Goal: Task Accomplishment & Management: Use online tool/utility

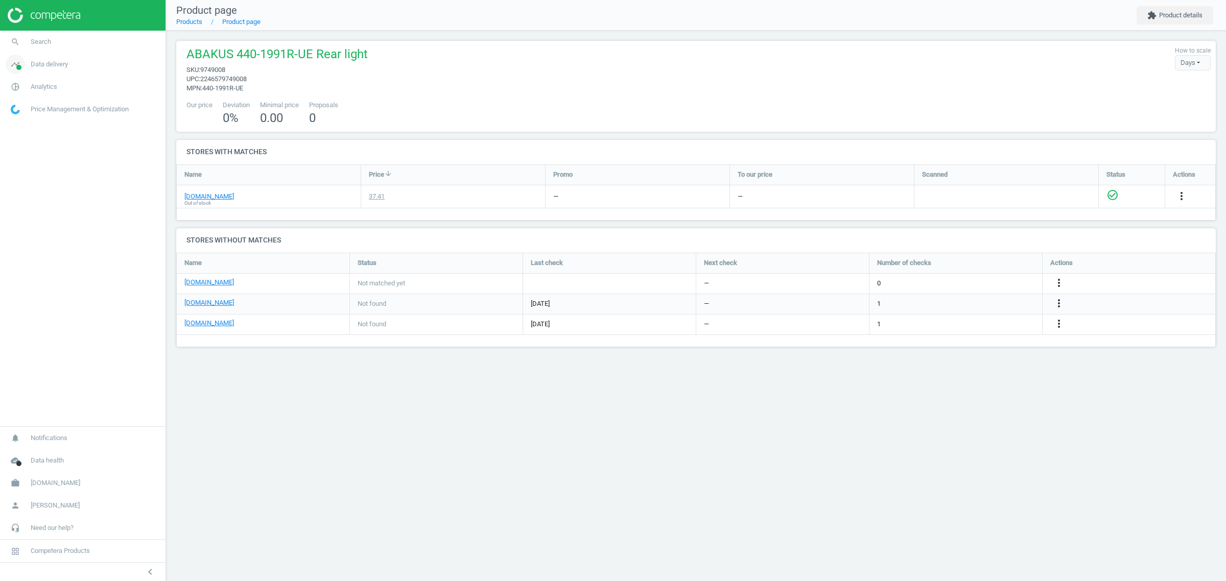
scroll to position [114, 1059]
click at [36, 85] on span "Analytics" at bounding box center [44, 86] width 27 height 9
click at [30, 121] on span "Products" at bounding box center [23, 124] width 24 height 8
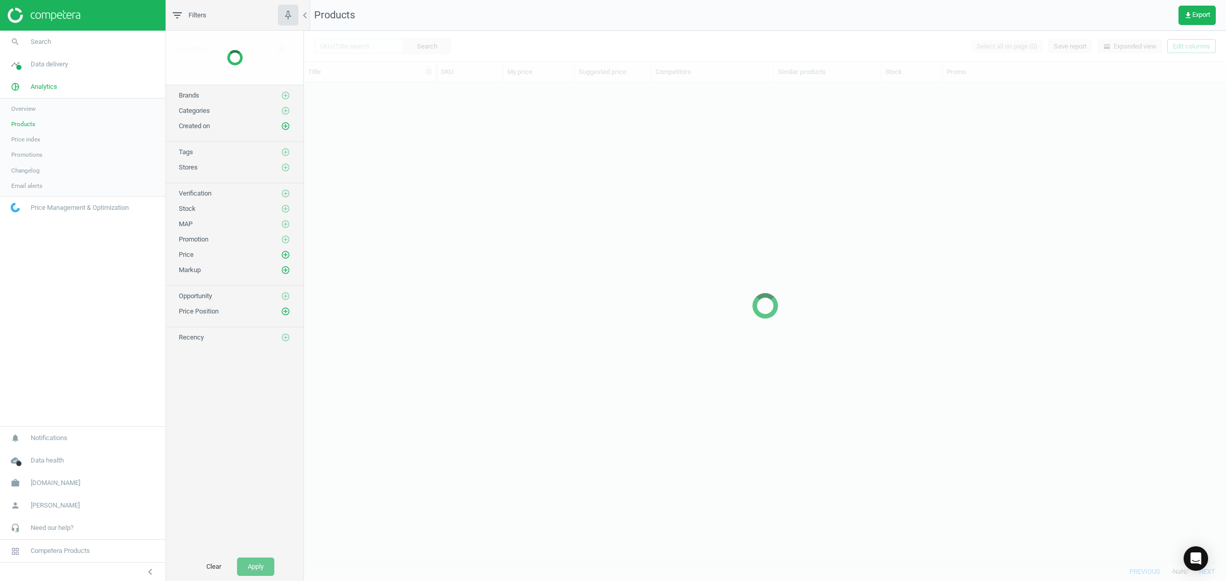
scroll to position [470, 912]
click at [37, 480] on span "[DOMAIN_NAME]" at bounding box center [56, 483] width 50 height 9
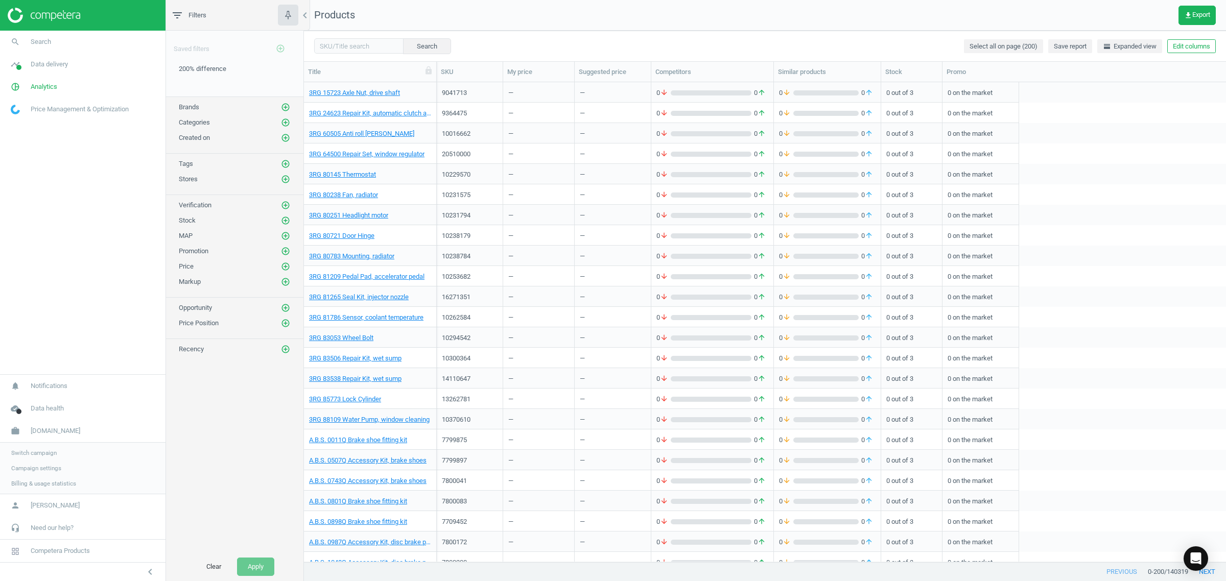
click at [46, 455] on span "Switch campaign" at bounding box center [33, 453] width 45 height 8
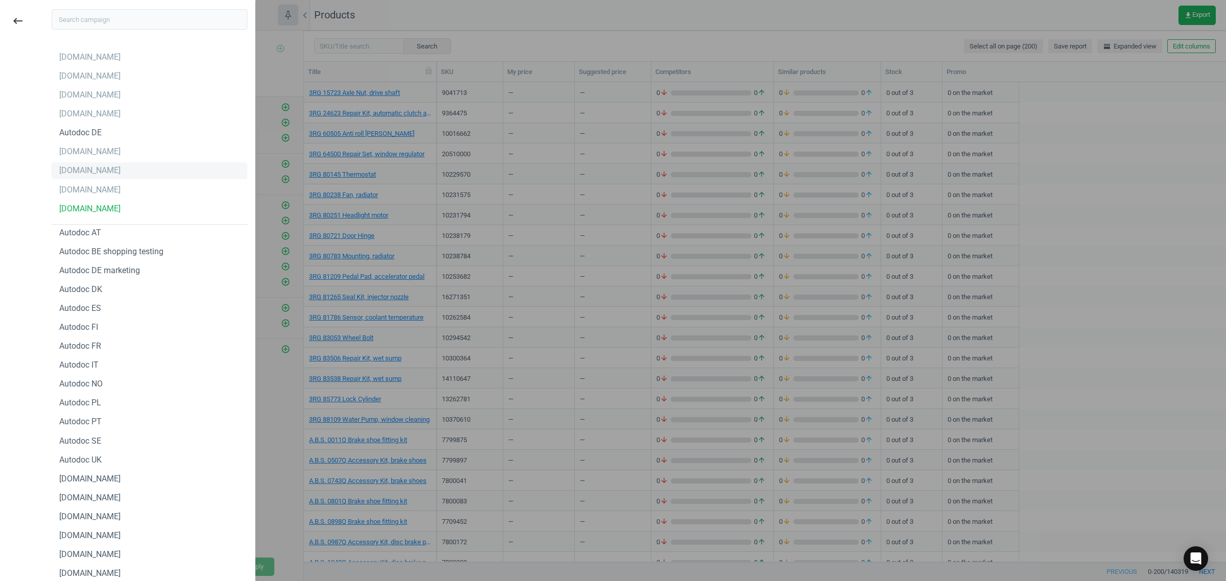
click at [107, 175] on div "[DOMAIN_NAME]" at bounding box center [150, 170] width 196 height 16
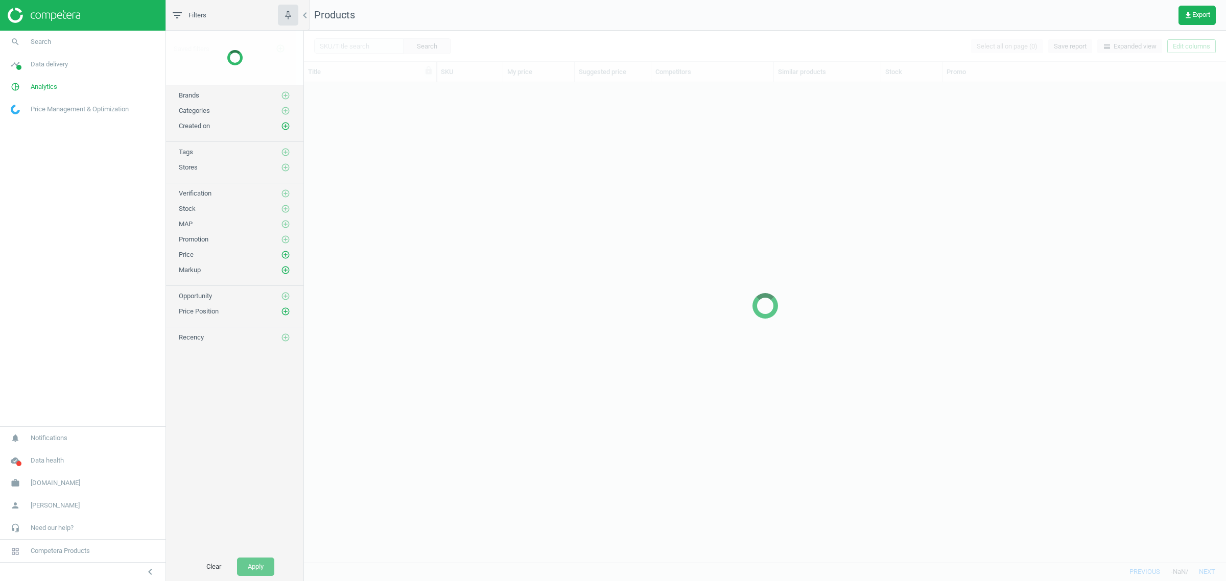
scroll to position [470, 912]
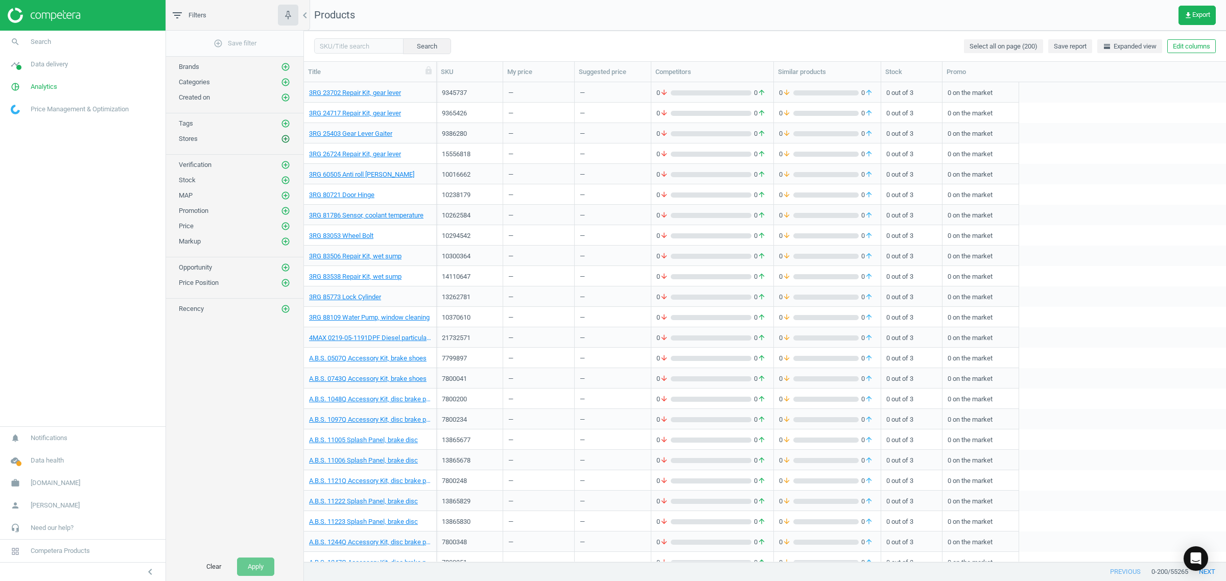
click at [287, 141] on icon "add_circle_outline" at bounding box center [285, 138] width 9 height 9
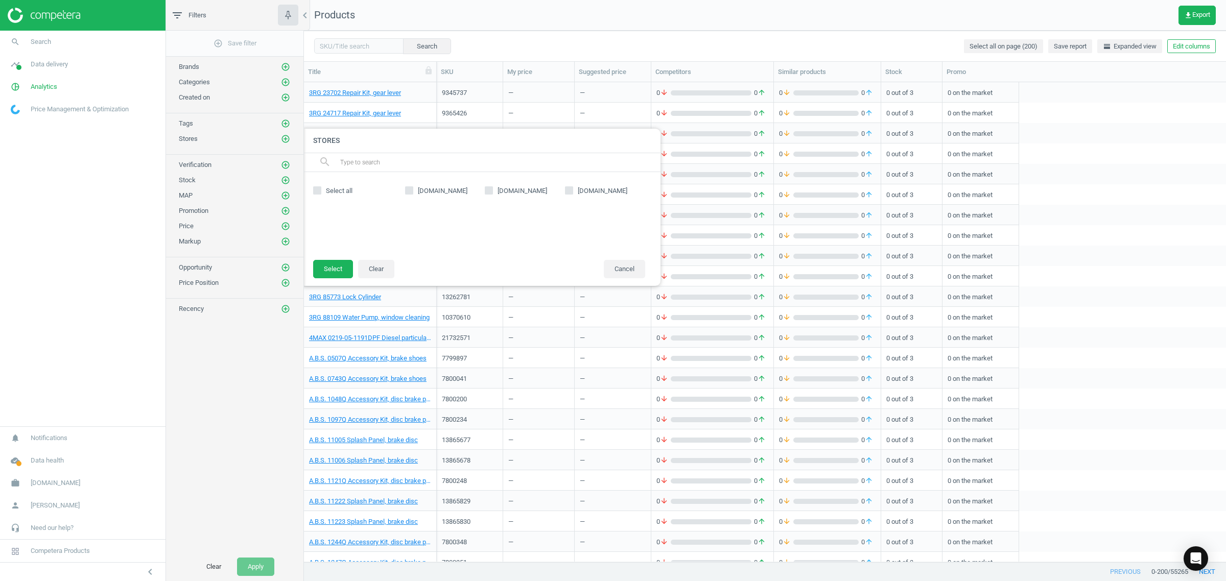
click at [512, 186] on span "[DOMAIN_NAME]" at bounding box center [522, 190] width 54 height 9
click at [492, 187] on input "[DOMAIN_NAME]" at bounding box center [489, 190] width 7 height 7
checkbox input "true"
click at [327, 268] on button "Select" at bounding box center [333, 269] width 40 height 18
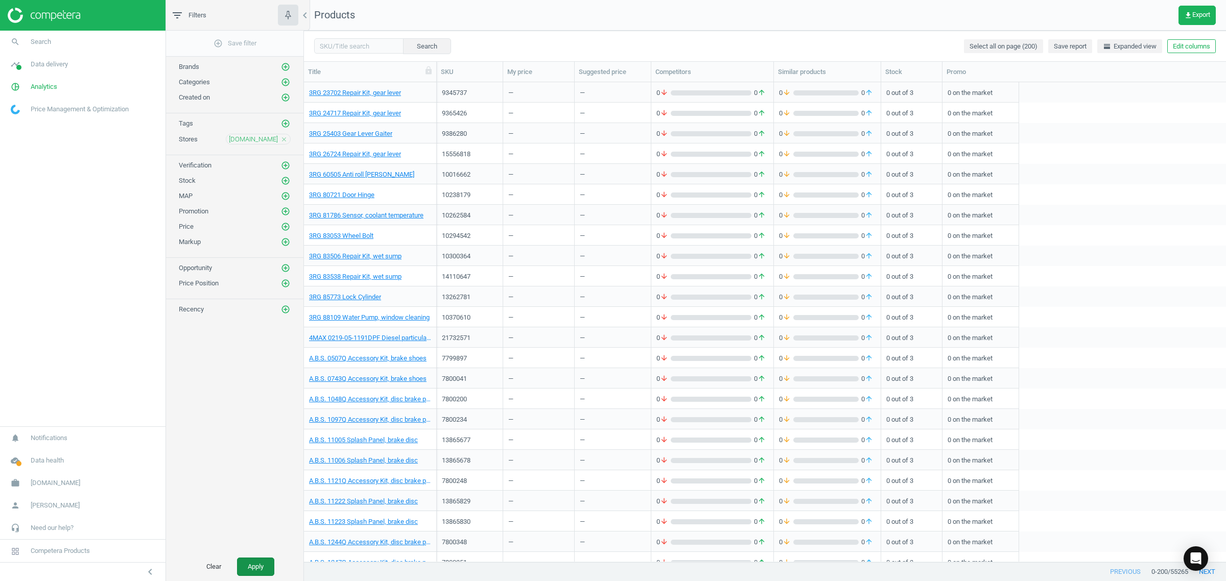
click at [259, 559] on button "Apply" at bounding box center [255, 567] width 37 height 18
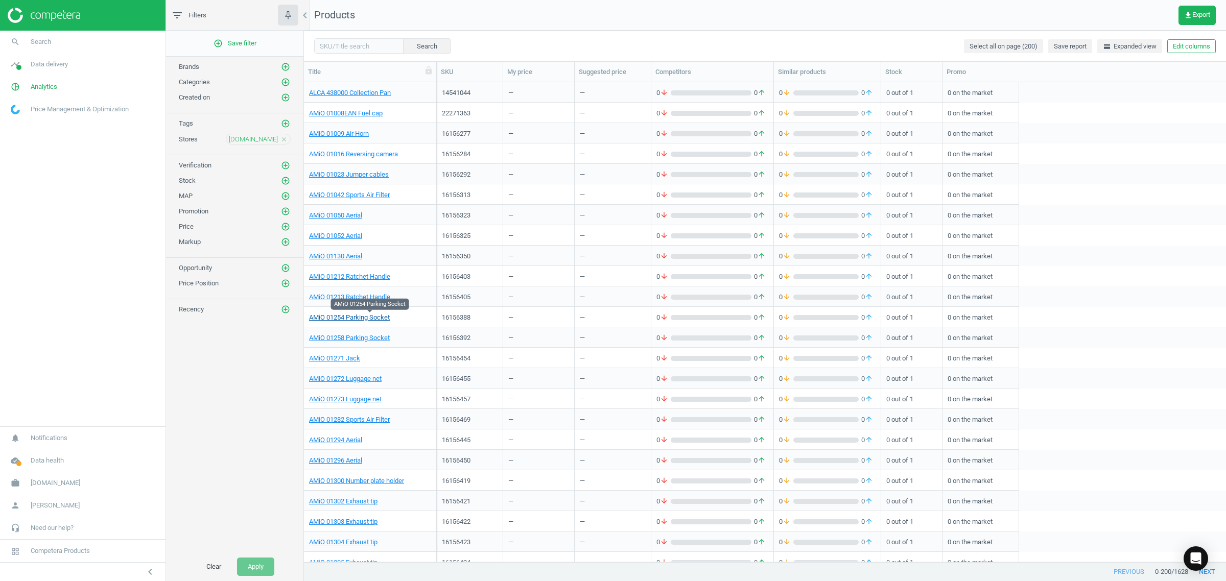
click at [370, 318] on link "AMiO 01254 Parking Socket" at bounding box center [349, 317] width 81 height 9
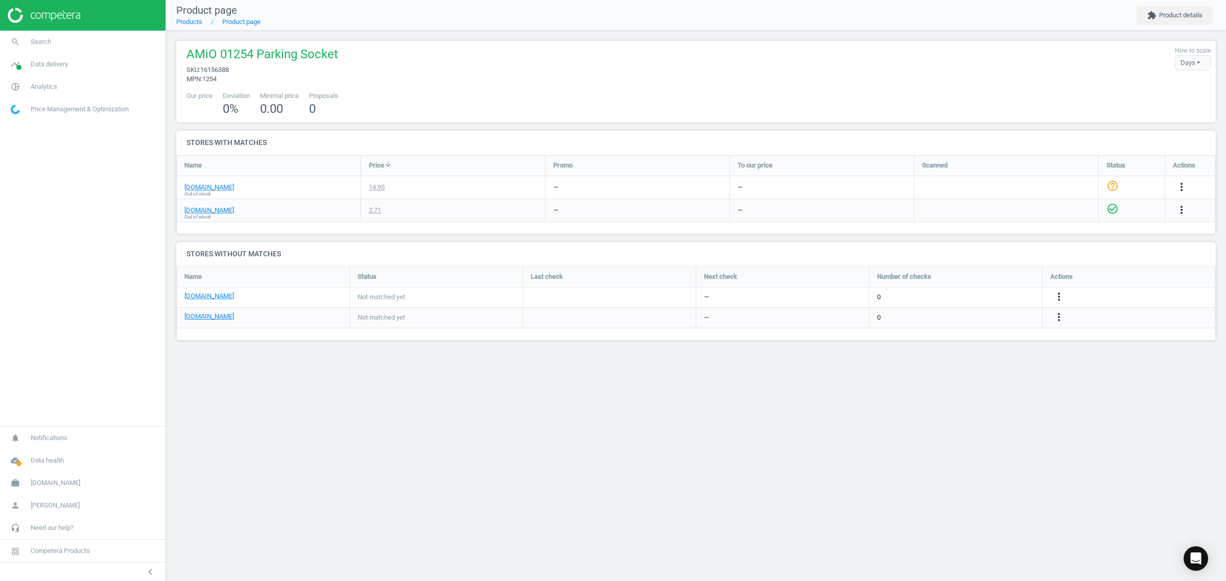
scroll to position [93, 1059]
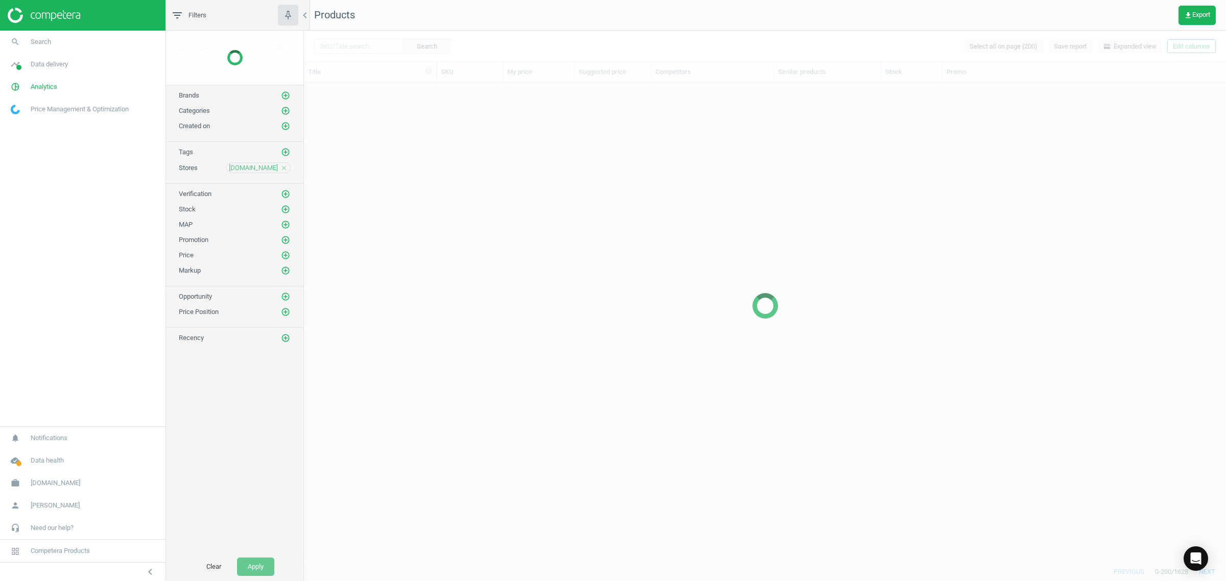
scroll to position [470, 912]
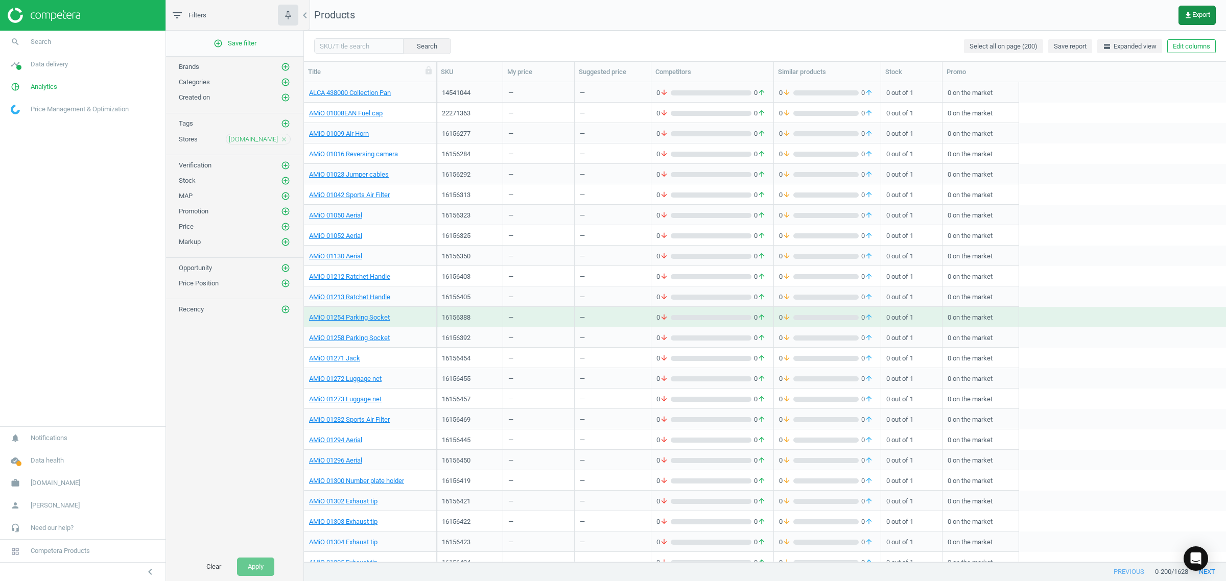
click at [1187, 13] on icon "get_app" at bounding box center [1188, 15] width 8 height 8
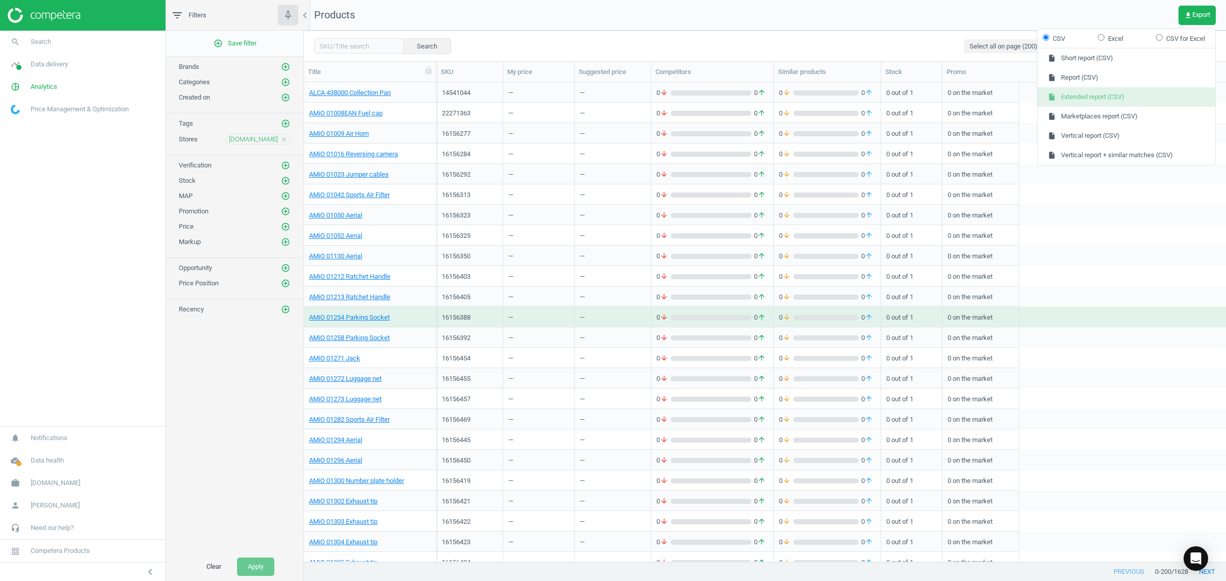
click at [1092, 98] on button "insert_drive_file Extended report (CSV)" at bounding box center [1126, 96] width 178 height 19
